Goal: Information Seeking & Learning: Learn about a topic

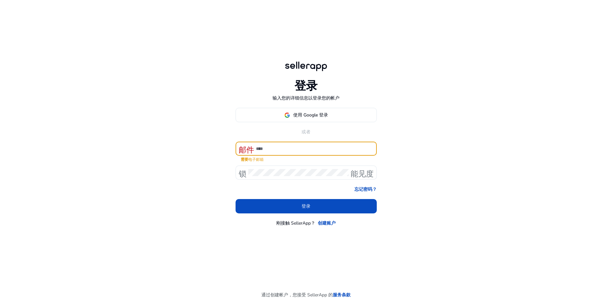
click at [292, 147] on input at bounding box center [314, 148] width 116 height 7
click at [318, 113] on font "使用 Google 登录" at bounding box center [310, 115] width 35 height 6
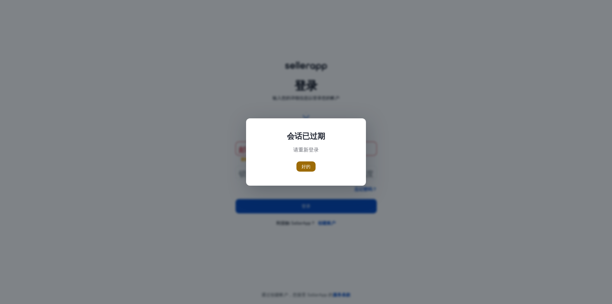
click at [308, 169] on font "好的" at bounding box center [306, 167] width 9 height 6
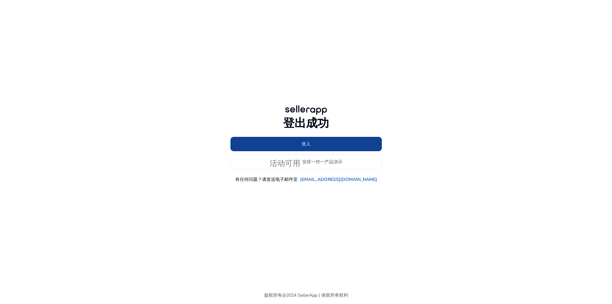
click at [339, 144] on span at bounding box center [306, 143] width 151 height 15
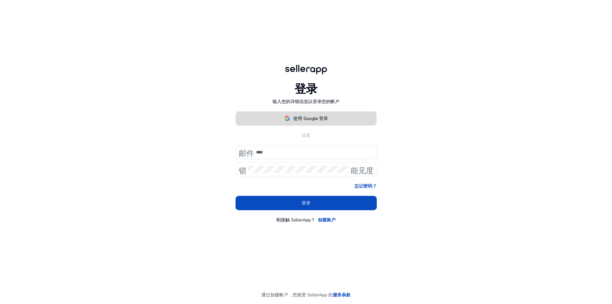
click at [314, 116] on font "使用 Google 登录" at bounding box center [310, 118] width 35 height 6
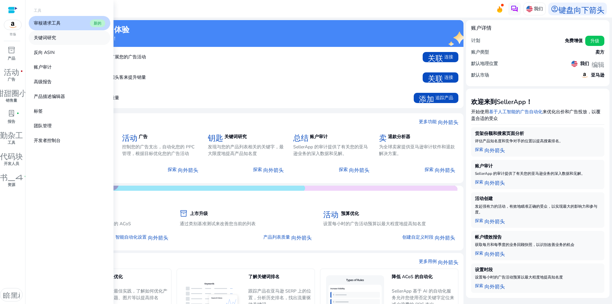
click at [53, 39] on font "关键词研究" at bounding box center [45, 38] width 22 height 6
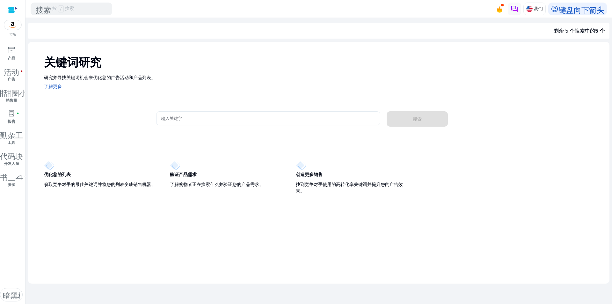
click at [196, 118] on input "输入关键字" at bounding box center [268, 118] width 214 height 7
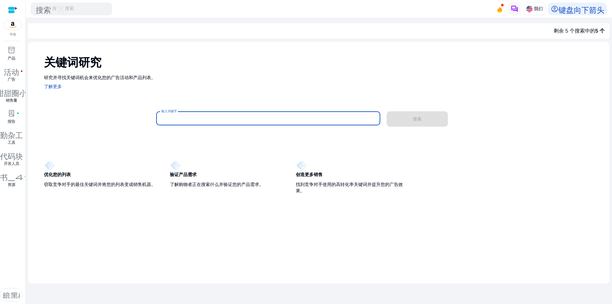
paste input "**********"
type input "**********"
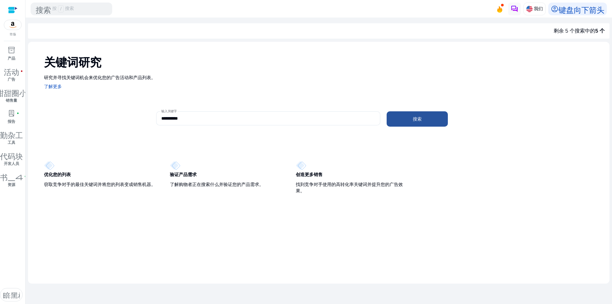
click at [429, 118] on span at bounding box center [417, 118] width 61 height 15
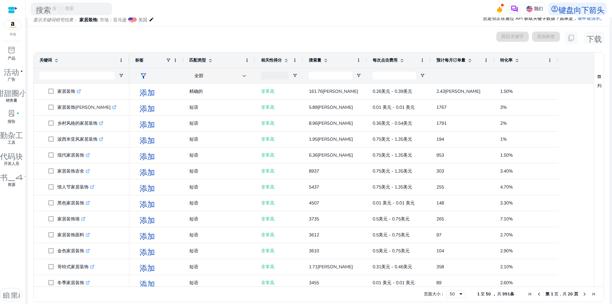
click at [517, 58] on span at bounding box center [517, 60] width 5 height 5
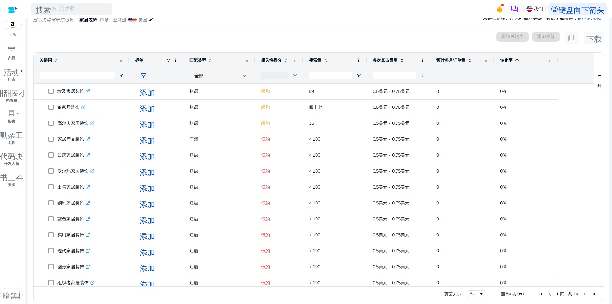
click at [517, 58] on span at bounding box center [517, 60] width 5 height 5
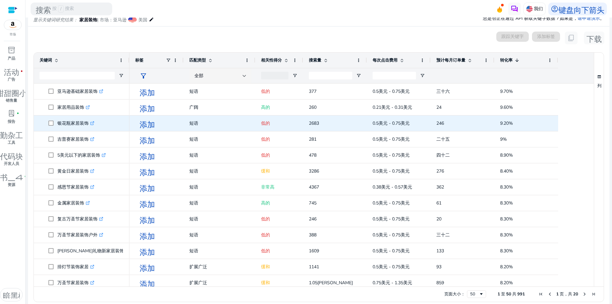
click at [93, 124] on icon ".st0{fill:#2c8af8}" at bounding box center [92, 123] width 4 height 4
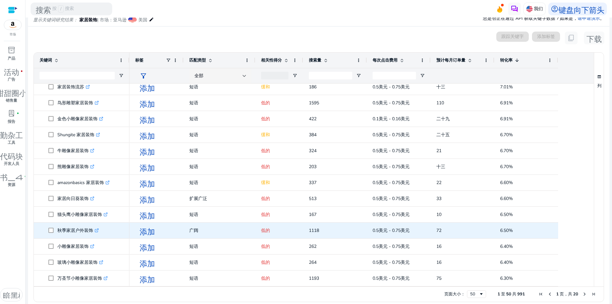
scroll to position [82, 0]
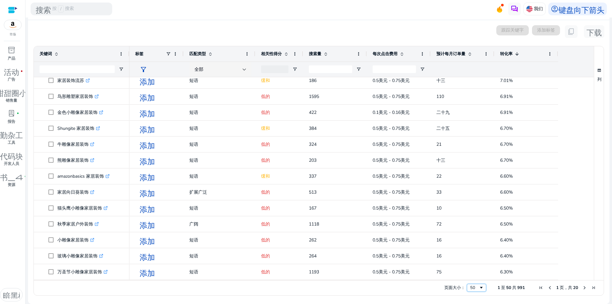
click at [481, 289] on span "页面大小" at bounding box center [481, 287] width 5 height 5
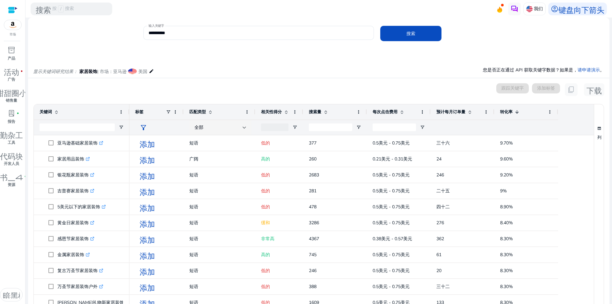
scroll to position [0, 0]
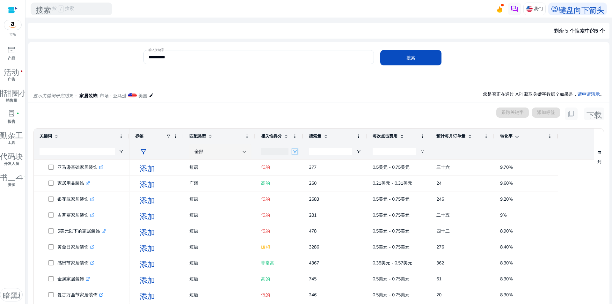
click at [296, 150] on span "打开过滤器菜单" at bounding box center [294, 151] width 5 height 5
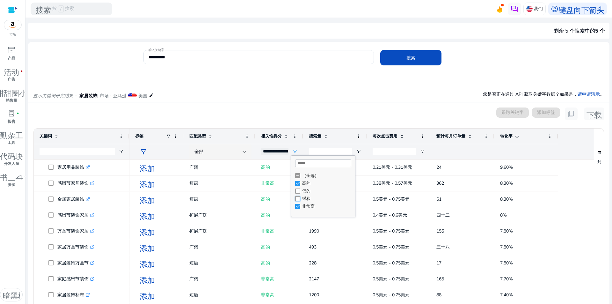
type input "**********"
click at [304, 110] on div "已选择 0 个关键词 跟踪关键字 添加标签 content_copy 下载" at bounding box center [318, 113] width 571 height 13
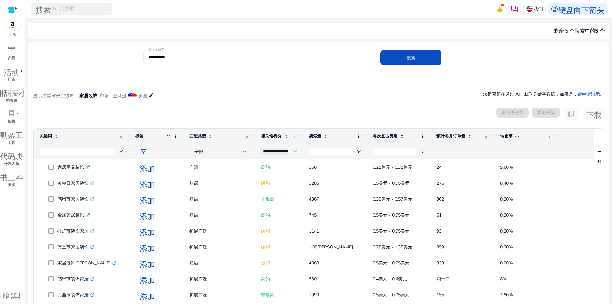
click at [296, 136] on span at bounding box center [294, 136] width 5 height 5
click at [304, 108] on div "已选择 0 个关键词 跟踪关键字 添加标签 content_copy 下载" at bounding box center [318, 113] width 571 height 13
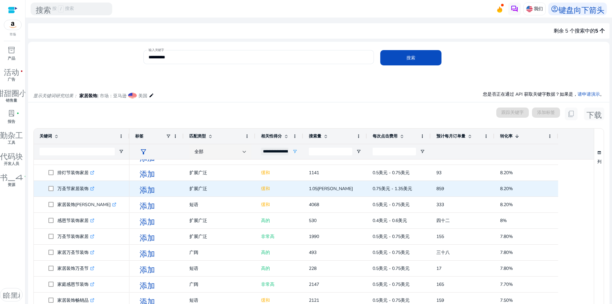
scroll to position [64, 0]
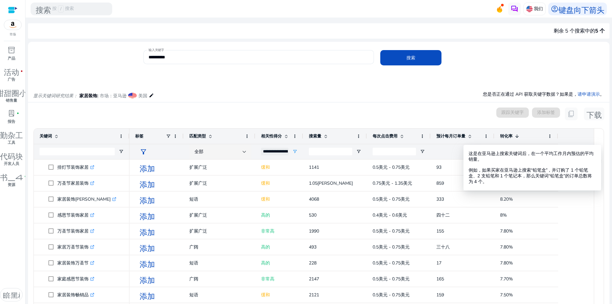
click at [469, 139] on div "预计每月订单量" at bounding box center [459, 136] width 45 height 12
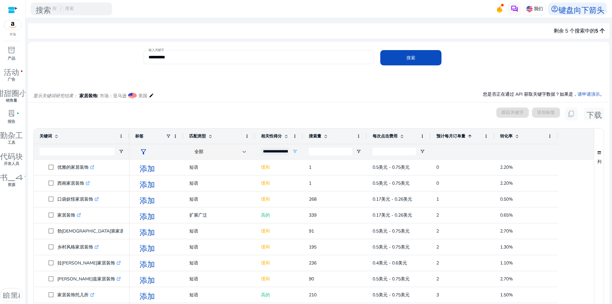
click at [470, 139] on div "预计每月订单量 1" at bounding box center [459, 136] width 45 height 12
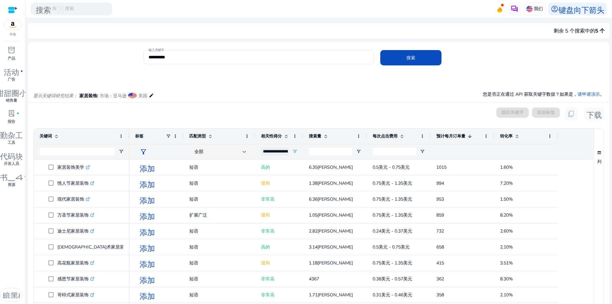
click at [517, 135] on span at bounding box center [517, 136] width 5 height 5
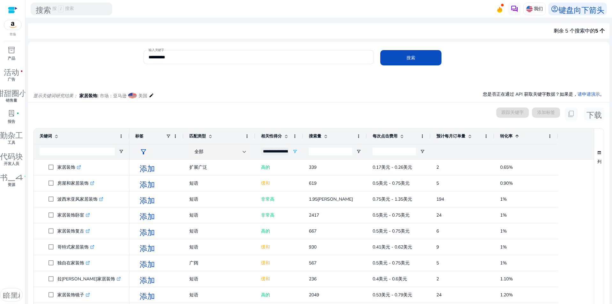
click at [517, 135] on span at bounding box center [517, 136] width 5 height 5
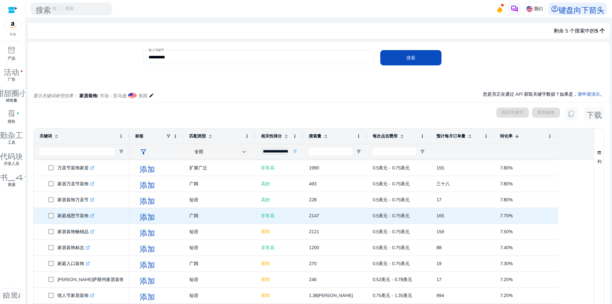
scroll to position [128, 0]
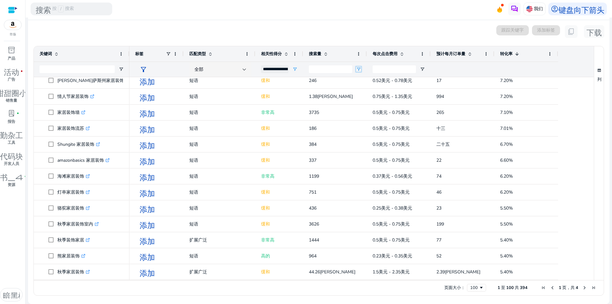
click at [361, 70] on span "打开过滤器菜单" at bounding box center [358, 69] width 5 height 5
click at [404, 81] on span "过滤运算符" at bounding box center [403, 80] width 5 height 5
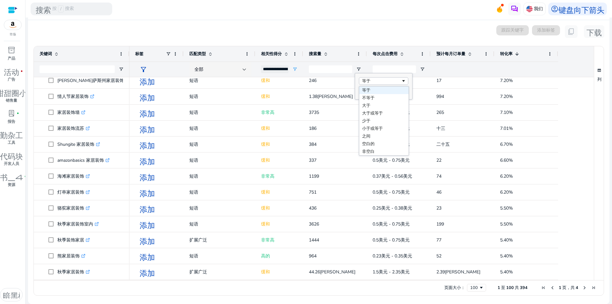
click at [458, 65] on div at bounding box center [463, 69] width 52 height 15
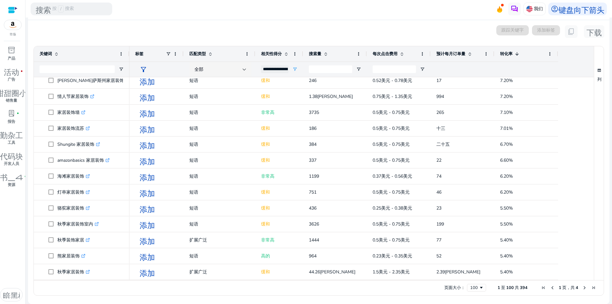
click at [471, 53] on span at bounding box center [470, 53] width 5 height 5
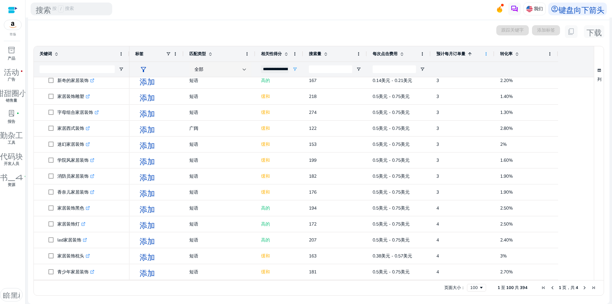
click at [487, 54] on span at bounding box center [486, 53] width 5 height 5
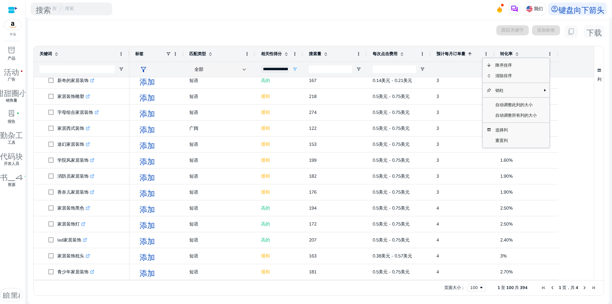
click at [460, 66] on div at bounding box center [463, 69] width 52 height 15
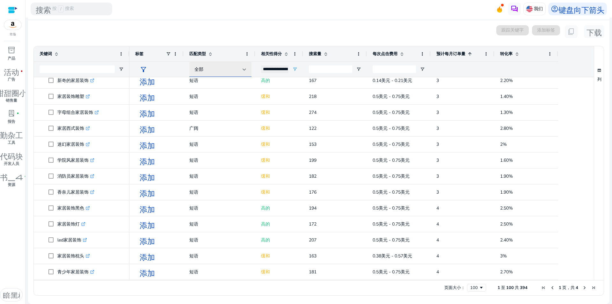
click at [246, 68] on div at bounding box center [245, 70] width 4 height 8
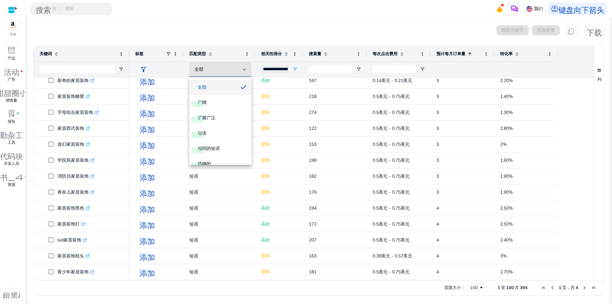
click at [305, 26] on div at bounding box center [306, 152] width 612 height 304
